Goal: Task Accomplishment & Management: Manage account settings

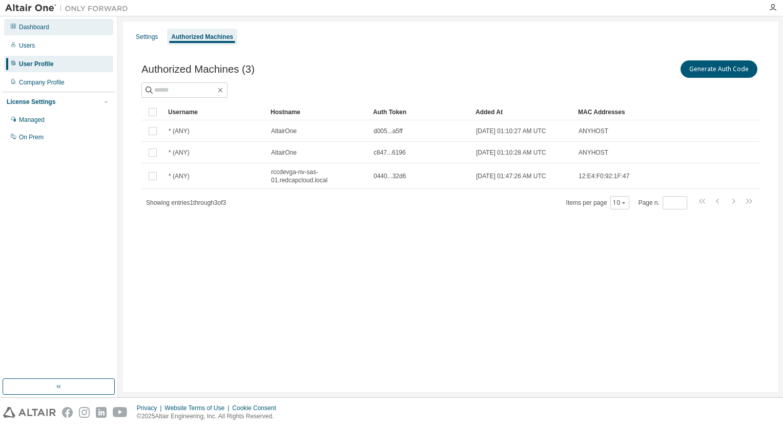
click at [24, 30] on div "Dashboard" at bounding box center [34, 27] width 30 height 8
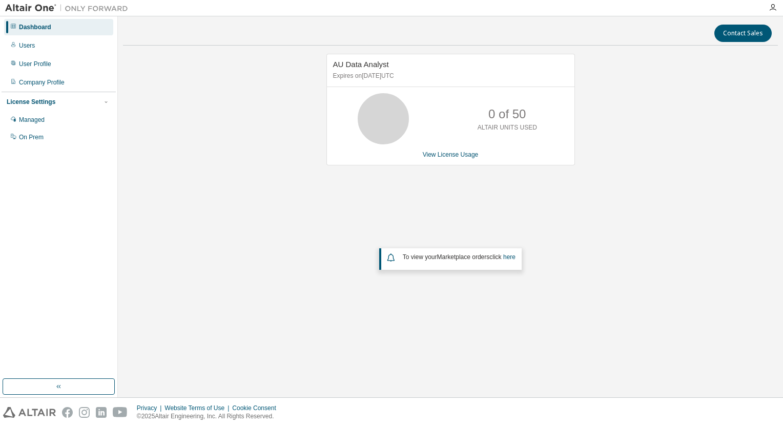
click at [36, 8] on img at bounding box center [69, 8] width 128 height 10
click at [35, 64] on div "User Profile" at bounding box center [35, 64] width 32 height 8
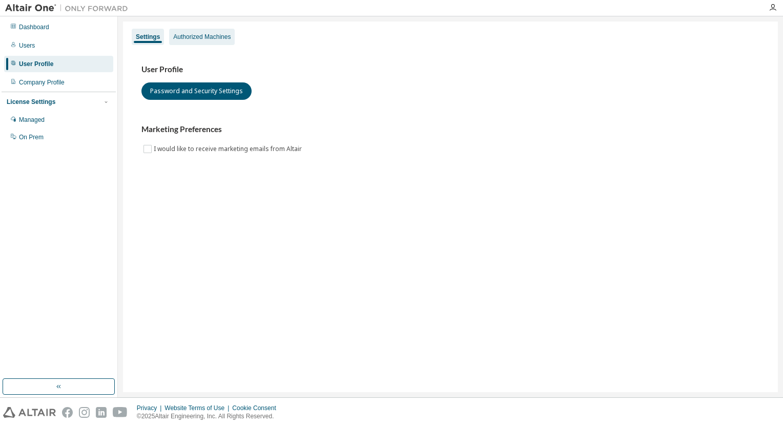
click at [189, 34] on div "Authorized Machines" at bounding box center [201, 37] width 57 height 8
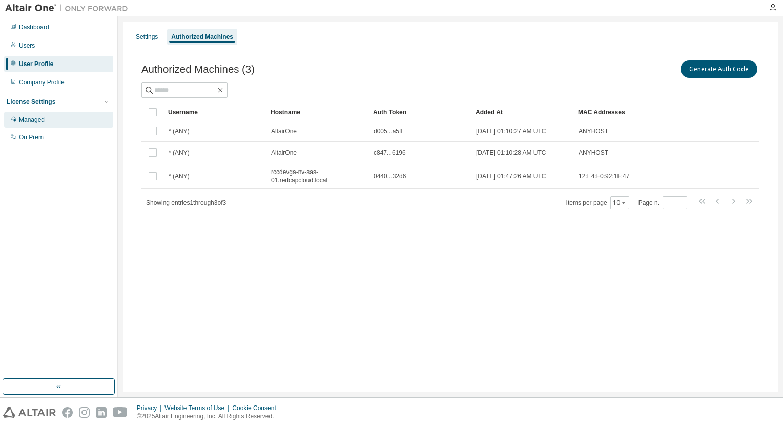
click at [39, 117] on div "Managed" at bounding box center [32, 120] width 26 height 8
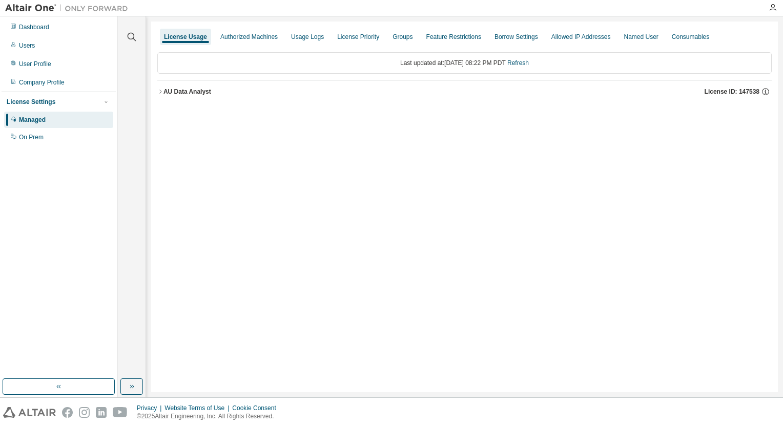
click at [161, 93] on icon "button" at bounding box center [160, 92] width 6 height 6
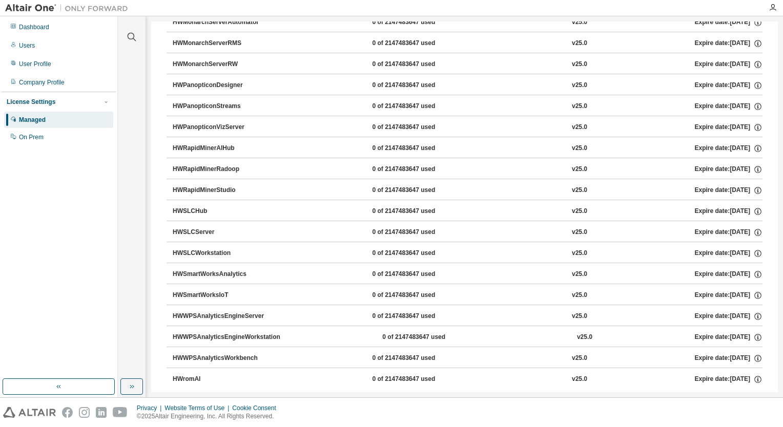
scroll to position [646, 0]
